Goal: Task Accomplishment & Management: Manage account settings

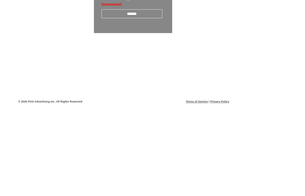
scroll to position [11, 0]
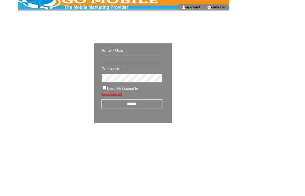
type input "********"
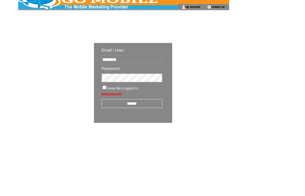
click at [168, 133] on input "******" at bounding box center [162, 127] width 75 height 11
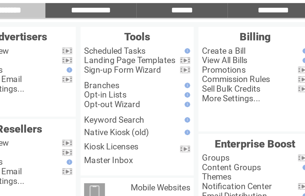
scroll to position [36, 47]
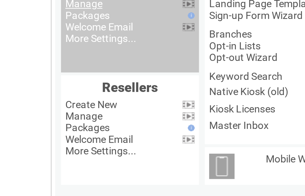
click at [42, 26] on link "Manage" at bounding box center [36, 23] width 16 height 5
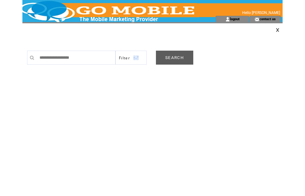
click at [180, 59] on link "SEARCH" at bounding box center [174, 58] width 37 height 14
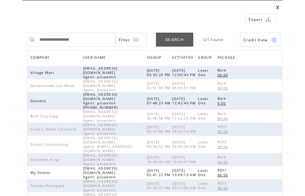
scroll to position [24, 0]
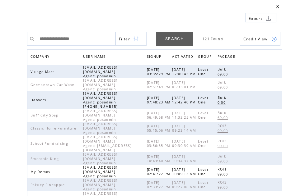
click at [46, 59] on span "COMPANY" at bounding box center [40, 57] width 21 height 9
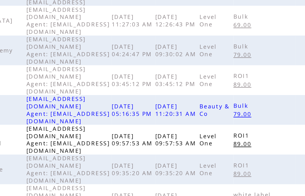
scroll to position [196, 0]
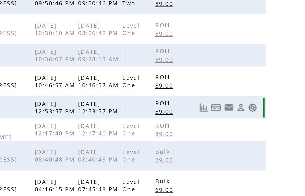
click at [271, 76] on link at bounding box center [273, 78] width 5 height 5
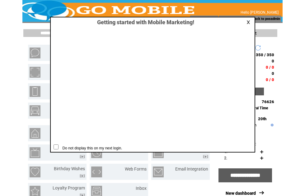
scroll to position [0, 0]
click at [249, 24] on link at bounding box center [249, 22] width 6 height 4
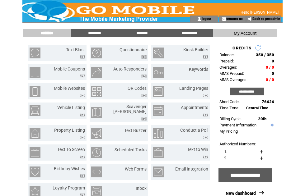
click at [248, 95] on input "**********" at bounding box center [246, 92] width 34 height 8
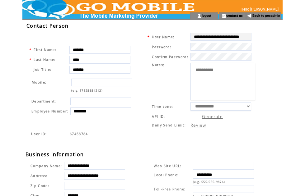
scroll to position [3, 0]
click at [279, 98] on div "**********" at bounding box center [155, 163] width 260 height 284
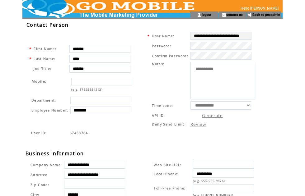
scroll to position [5, 0]
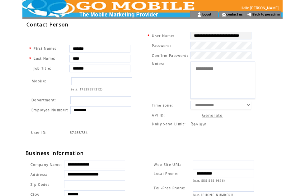
click at [268, 16] on link "Back to posadmin" at bounding box center [266, 14] width 28 height 4
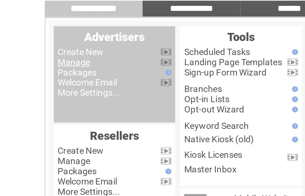
click at [41, 57] on link "Manage" at bounding box center [36, 59] width 16 height 5
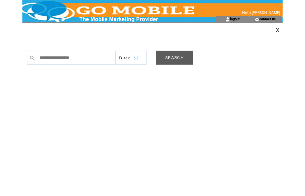
click at [180, 58] on link "SEARCH" at bounding box center [174, 58] width 37 height 14
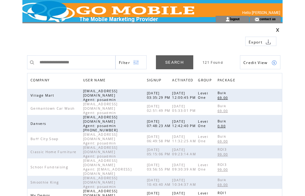
click at [49, 82] on span "COMPANY" at bounding box center [40, 80] width 21 height 9
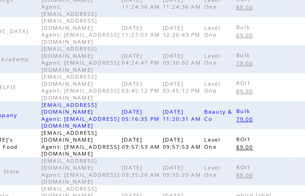
scroll to position [196, 0]
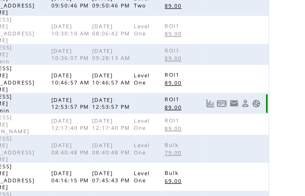
click at [271, 76] on link at bounding box center [273, 78] width 5 height 5
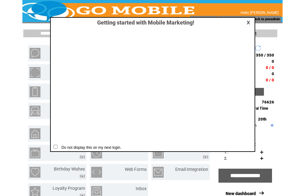
scroll to position [0, 0]
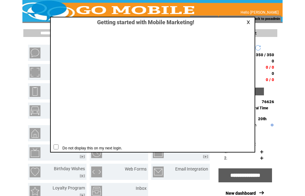
click at [247, 23] on link at bounding box center [249, 22] width 6 height 4
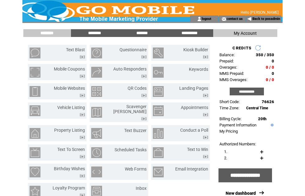
click at [100, 33] on input "********" at bounding box center [94, 32] width 47 height 5
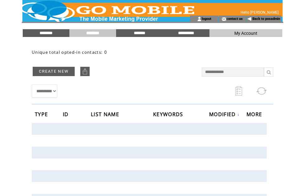
click at [266, 21] on link "Back to posadmin" at bounding box center [266, 19] width 28 height 4
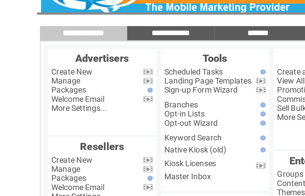
click at [43, 57] on link "Manage" at bounding box center [36, 59] width 16 height 5
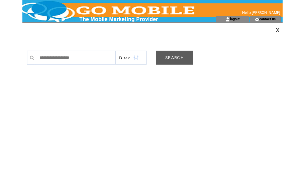
click at [180, 59] on link "SEARCH" at bounding box center [174, 58] width 37 height 14
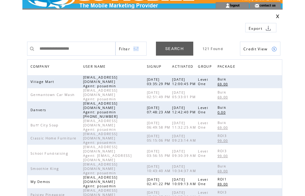
scroll to position [14, 0]
click at [47, 67] on span "COMPANY" at bounding box center [40, 67] width 21 height 9
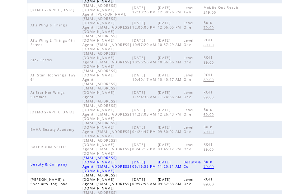
scroll to position [196, 0]
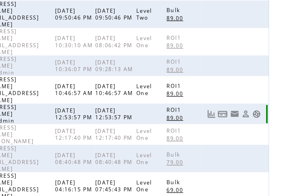
click at [271, 76] on link at bounding box center [273, 78] width 5 height 5
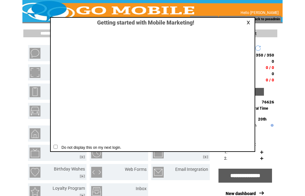
scroll to position [0, 0]
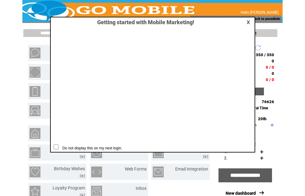
click at [250, 22] on link at bounding box center [249, 22] width 6 height 4
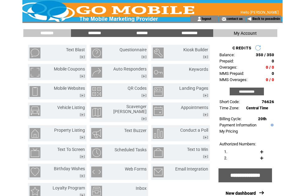
click at [101, 33] on input "********" at bounding box center [94, 32] width 47 height 5
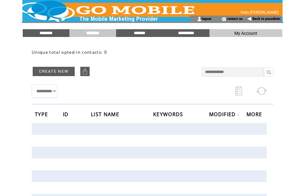
click at [50, 31] on input "********" at bounding box center [46, 32] width 47 height 5
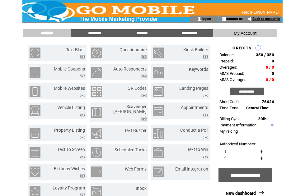
click at [268, 21] on link "Back to posadmin" at bounding box center [266, 19] width 28 height 4
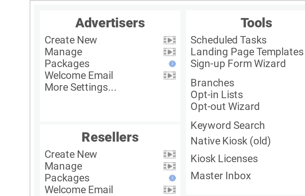
click at [32, 57] on link "Manage" at bounding box center [36, 59] width 16 height 5
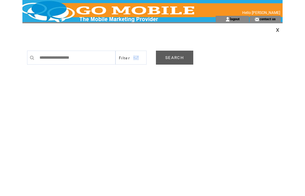
click at [182, 59] on link "SEARCH" at bounding box center [174, 58] width 37 height 14
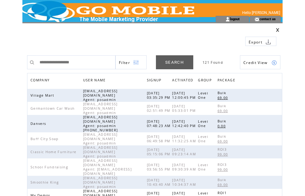
click at [48, 79] on span "COMPANY" at bounding box center [40, 80] width 21 height 9
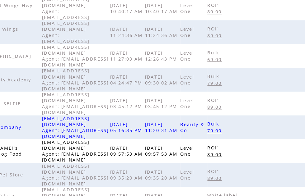
scroll to position [196, 0]
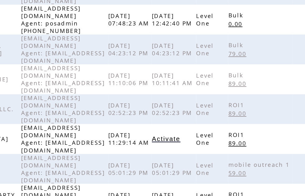
scroll to position [159, 0]
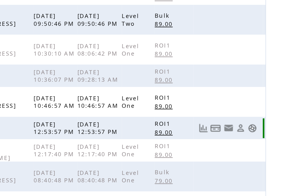
click at [265, 113] on link at bounding box center [267, 115] width 5 height 5
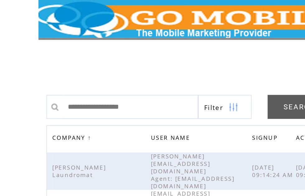
scroll to position [117, 0]
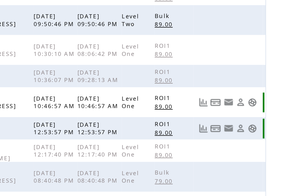
click at [271, 139] on link at bounding box center [273, 141] width 5 height 5
click at [271, 154] on link at bounding box center [273, 156] width 5 height 5
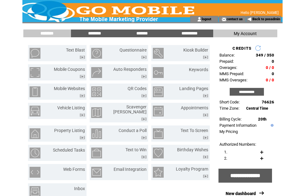
click at [100, 31] on input "********" at bounding box center [94, 33] width 47 height 5
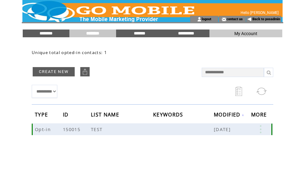
click at [265, 130] on link at bounding box center [260, 129] width 19 height 8
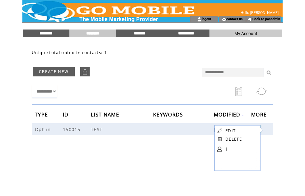
click at [222, 150] on link at bounding box center [219, 149] width 5 height 5
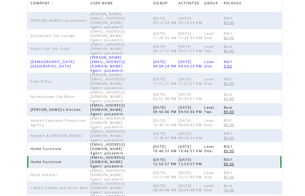
scroll to position [77, 0]
click at [267, 155] on td at bounding box center [263, 161] width 34 height 13
click at [275, 155] on td at bounding box center [263, 161] width 34 height 13
click at [274, 155] on td at bounding box center [263, 161] width 34 height 13
click at [272, 155] on td at bounding box center [263, 161] width 34 height 13
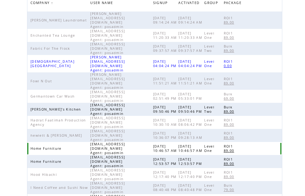
click at [275, 142] on td at bounding box center [263, 148] width 34 height 13
click at [274, 142] on td at bounding box center [263, 148] width 34 height 13
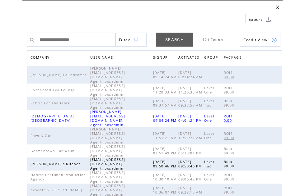
scroll to position [0, 0]
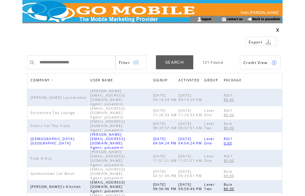
click at [280, 28] on td at bounding box center [250, 30] width 63 height 4
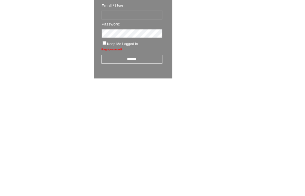
scroll to position [11, 0]
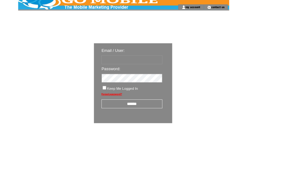
type input "********"
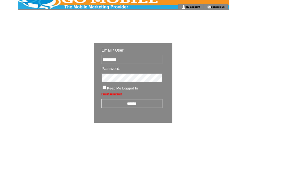
click at [171, 132] on input "******" at bounding box center [162, 127] width 75 height 11
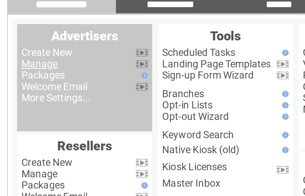
click at [28, 57] on link "Manage" at bounding box center [36, 59] width 16 height 5
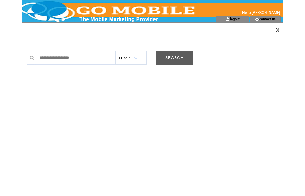
click at [186, 59] on link "SEARCH" at bounding box center [174, 58] width 37 height 14
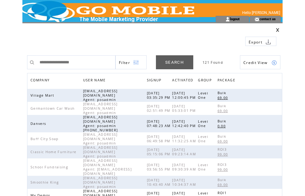
click at [48, 79] on span "COMPANY" at bounding box center [40, 80] width 21 height 9
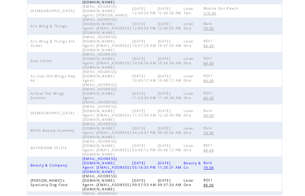
scroll to position [196, 0]
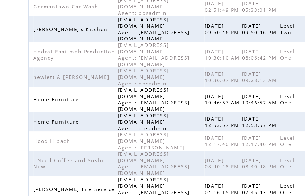
scroll to position [184, 0]
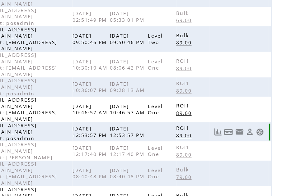
click at [271, 87] on link at bounding box center [273, 89] width 5 height 5
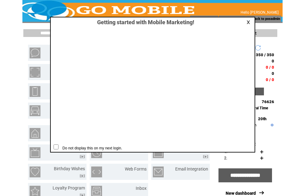
scroll to position [0, 0]
click at [251, 21] on link at bounding box center [249, 22] width 6 height 4
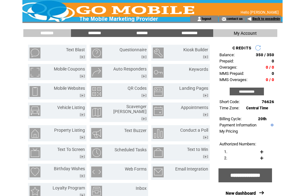
click at [269, 18] on link "Back to posadmin" at bounding box center [266, 19] width 28 height 4
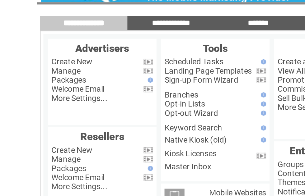
click at [44, 57] on link "Manage" at bounding box center [36, 59] width 16 height 5
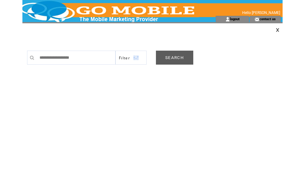
click at [180, 59] on link "SEARCH" at bounding box center [174, 58] width 37 height 14
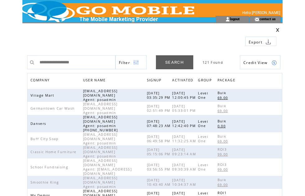
click at [49, 79] on span "COMPANY" at bounding box center [40, 80] width 21 height 9
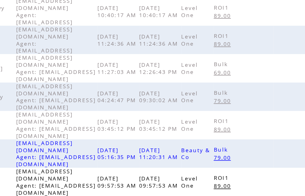
scroll to position [184, 0]
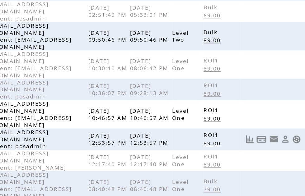
click at [271, 87] on link at bounding box center [273, 89] width 5 height 5
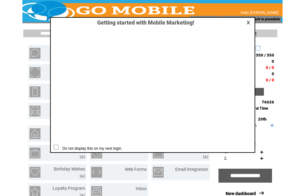
scroll to position [0, 0]
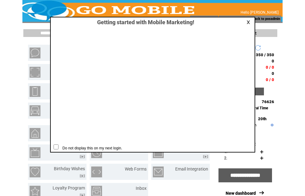
click at [248, 23] on link at bounding box center [249, 22] width 6 height 4
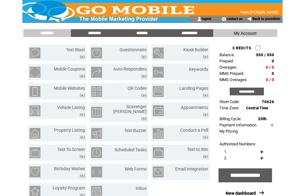
click at [98, 31] on input "********" at bounding box center [94, 32] width 47 height 5
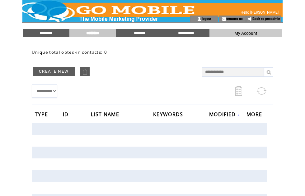
click at [271, 18] on link "Back to posadmin" at bounding box center [266, 19] width 28 height 4
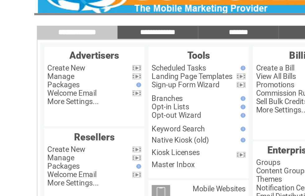
click at [43, 57] on link "Manage" at bounding box center [36, 59] width 16 height 5
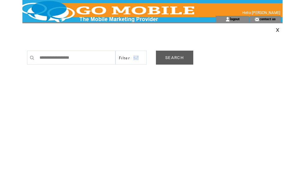
click at [179, 57] on link "SEARCH" at bounding box center [174, 58] width 37 height 14
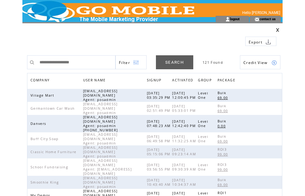
click at [47, 79] on span "COMPANY" at bounding box center [40, 80] width 21 height 9
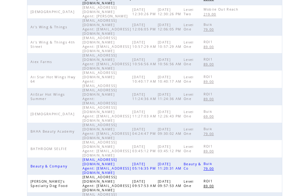
scroll to position [196, 0]
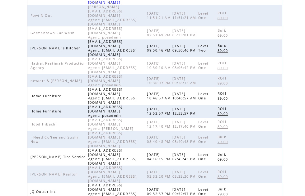
scroll to position [163, 0]
click at [269, 109] on link at bounding box center [267, 111] width 5 height 5
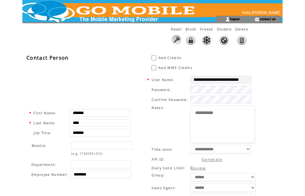
click at [202, 39] on img at bounding box center [206, 40] width 10 height 10
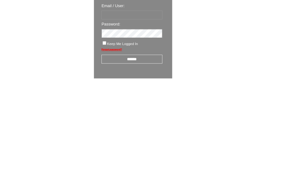
scroll to position [11, 0]
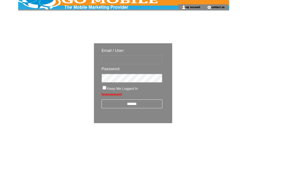
type input "********"
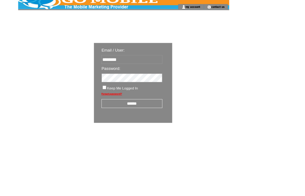
click at [175, 133] on input "******" at bounding box center [162, 127] width 75 height 11
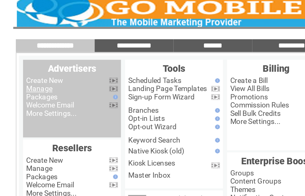
click at [32, 57] on link "Manage" at bounding box center [36, 59] width 16 height 5
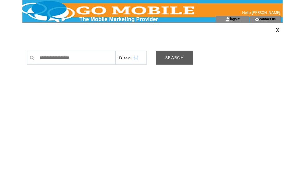
click at [179, 59] on link "SEARCH" at bounding box center [174, 58] width 37 height 14
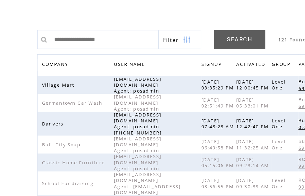
scroll to position [33, 0]
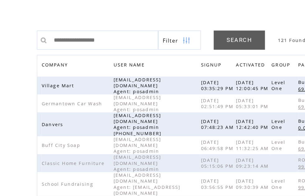
click at [45, 45] on span "COMPANY" at bounding box center [40, 47] width 21 height 9
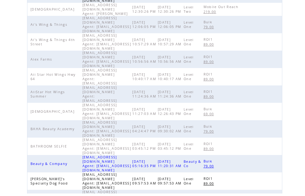
scroll to position [196, 0]
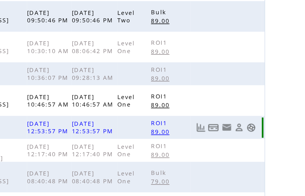
click at [271, 76] on link at bounding box center [273, 78] width 5 height 5
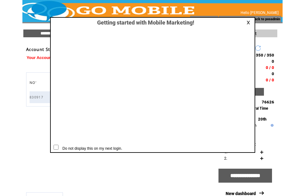
scroll to position [0, 0]
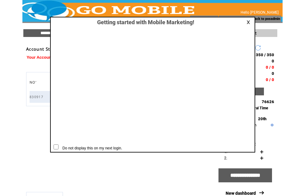
click at [247, 25] on td at bounding box center [243, 22] width 20 height 7
click at [249, 23] on link at bounding box center [249, 22] width 6 height 4
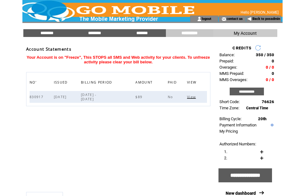
click at [102, 32] on input "********" at bounding box center [94, 32] width 47 height 5
click at [268, 19] on link "Back to posadmin" at bounding box center [266, 19] width 28 height 4
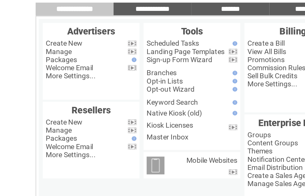
click at [43, 57] on link "Manage" at bounding box center [36, 59] width 16 height 5
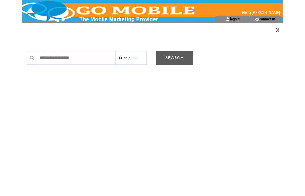
click at [178, 59] on link "SEARCH" at bounding box center [174, 58] width 37 height 14
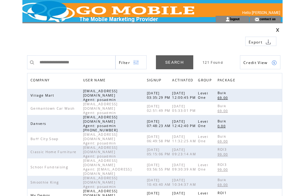
click at [51, 81] on span "COMPANY" at bounding box center [40, 80] width 21 height 9
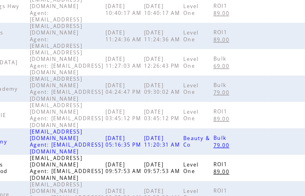
scroll to position [196, 0]
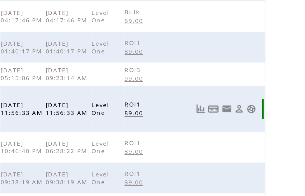
click at [271, 72] on link at bounding box center [273, 74] width 5 height 5
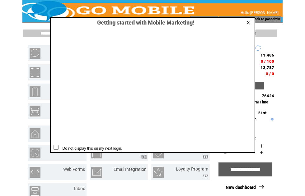
scroll to position [0, 0]
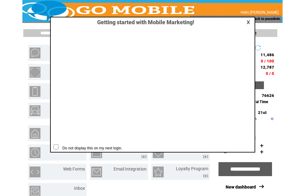
click at [251, 21] on link at bounding box center [249, 22] width 6 height 4
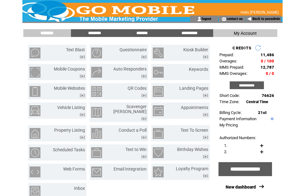
click at [147, 35] on input "*******" at bounding box center [141, 32] width 47 height 5
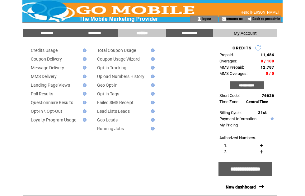
click at [63, 68] on link "Message Delivery" at bounding box center [47, 67] width 33 height 5
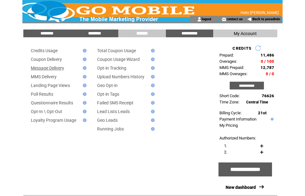
click at [58, 48] on div "Credits Usage Coupon Delivery Message Delivery MMS Delivery Landing Page Views …" at bounding box center [118, 97] width 187 height 110
click at [49, 48] on link "Credits Usage" at bounding box center [44, 50] width 27 height 5
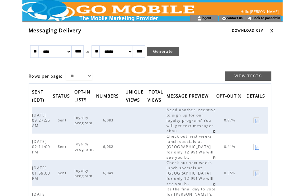
scroll to position [1, 0]
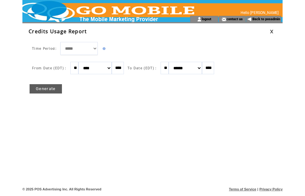
click at [112, 69] on select "******* ******** ***** ***** *** **** **** ****** ********* ******* ******** **…" at bounding box center [94, 68] width 33 height 12
click at [236, 136] on td "**********" at bounding box center [154, 97] width 255 height 125
click at [78, 64] on input "**" at bounding box center [74, 68] width 8 height 12
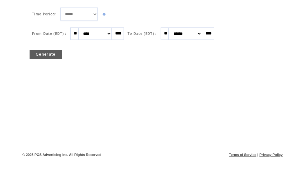
type input "*"
type input "**"
click at [112, 62] on select "******* ******** ***** ***** *** **** **** ****** ********* ******* ******** **…" at bounding box center [94, 68] width 33 height 12
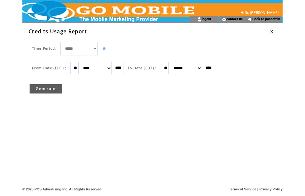
select select "*"
click at [53, 90] on link "Generate" at bounding box center [46, 88] width 32 height 9
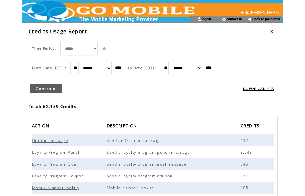
click at [271, 33] on link at bounding box center [272, 32] width 4 height 4
click at [273, 30] on link at bounding box center [272, 32] width 4 height 4
click at [266, 20] on link "Back to posadmin" at bounding box center [266, 19] width 28 height 4
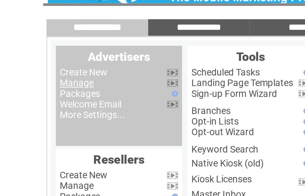
click at [44, 57] on link "Manage" at bounding box center [36, 59] width 16 height 5
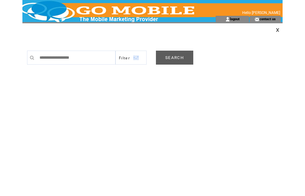
click at [179, 61] on link "SEARCH" at bounding box center [174, 58] width 37 height 14
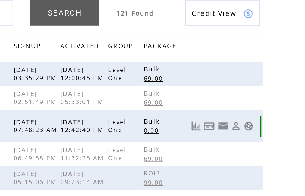
click at [271, 121] on link at bounding box center [273, 123] width 5 height 5
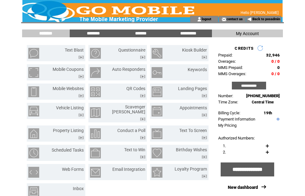
click at [147, 36] on input "*******" at bounding box center [140, 33] width 47 height 5
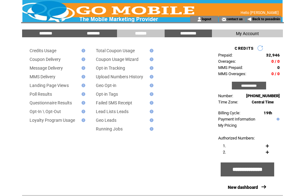
click at [50, 69] on link "Message Delivery" at bounding box center [46, 68] width 33 height 5
click at [264, 21] on link "Back to posadmin" at bounding box center [266, 19] width 28 height 4
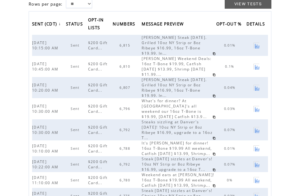
scroll to position [65, 0]
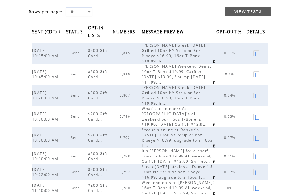
click at [169, 54] on span "[PERSON_NAME] Steak [DATE]. Grilled 10oz NY Strip or 8oz Ribeye $16.99, 16oz T-…" at bounding box center [173, 53] width 65 height 21
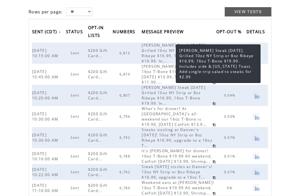
scroll to position [66, 0]
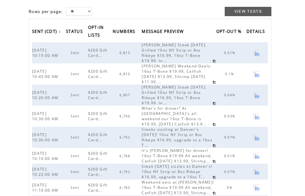
click at [132, 52] on span "6,815" at bounding box center [125, 53] width 12 height 4
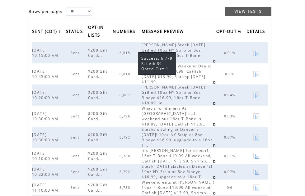
scroll to position [86, 0]
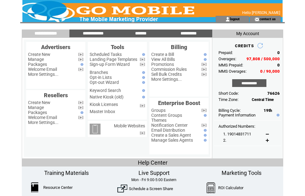
scroll to position [9, 10]
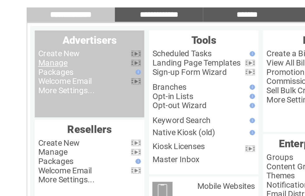
click at [35, 48] on link "Manage" at bounding box center [36, 50] width 16 height 5
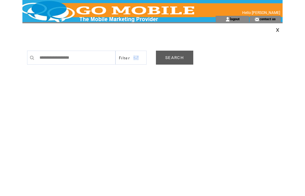
click at [170, 58] on link "SEARCH" at bounding box center [174, 58] width 37 height 14
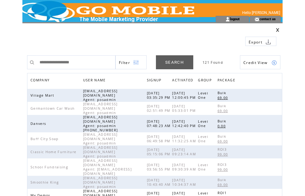
click at [47, 81] on span "COMPANY" at bounding box center [40, 80] width 21 height 9
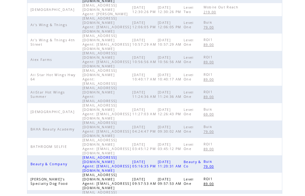
scroll to position [196, 0]
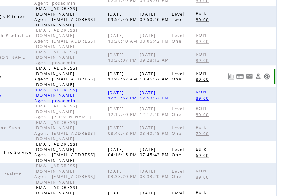
click at [271, 98] on link at bounding box center [273, 100] width 5 height 5
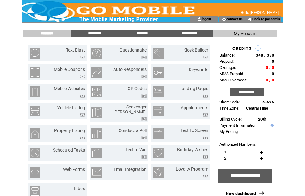
click at [139, 36] on input "*******" at bounding box center [141, 33] width 47 height 5
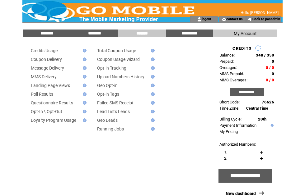
click at [97, 35] on input "********" at bounding box center [94, 33] width 47 height 5
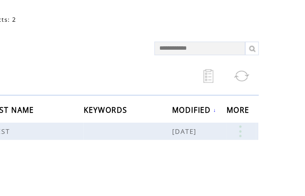
click at [251, 125] on link at bounding box center [260, 129] width 19 height 8
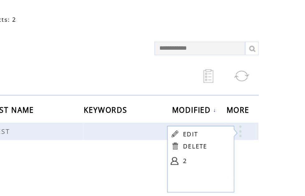
click at [213, 147] on link at bounding box center [215, 149] width 5 height 5
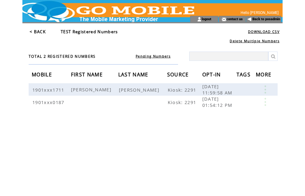
click at [304, 80] on html "**********" at bounding box center [152, 98] width 305 height 196
